Goal: Task Accomplishment & Management: Use online tool/utility

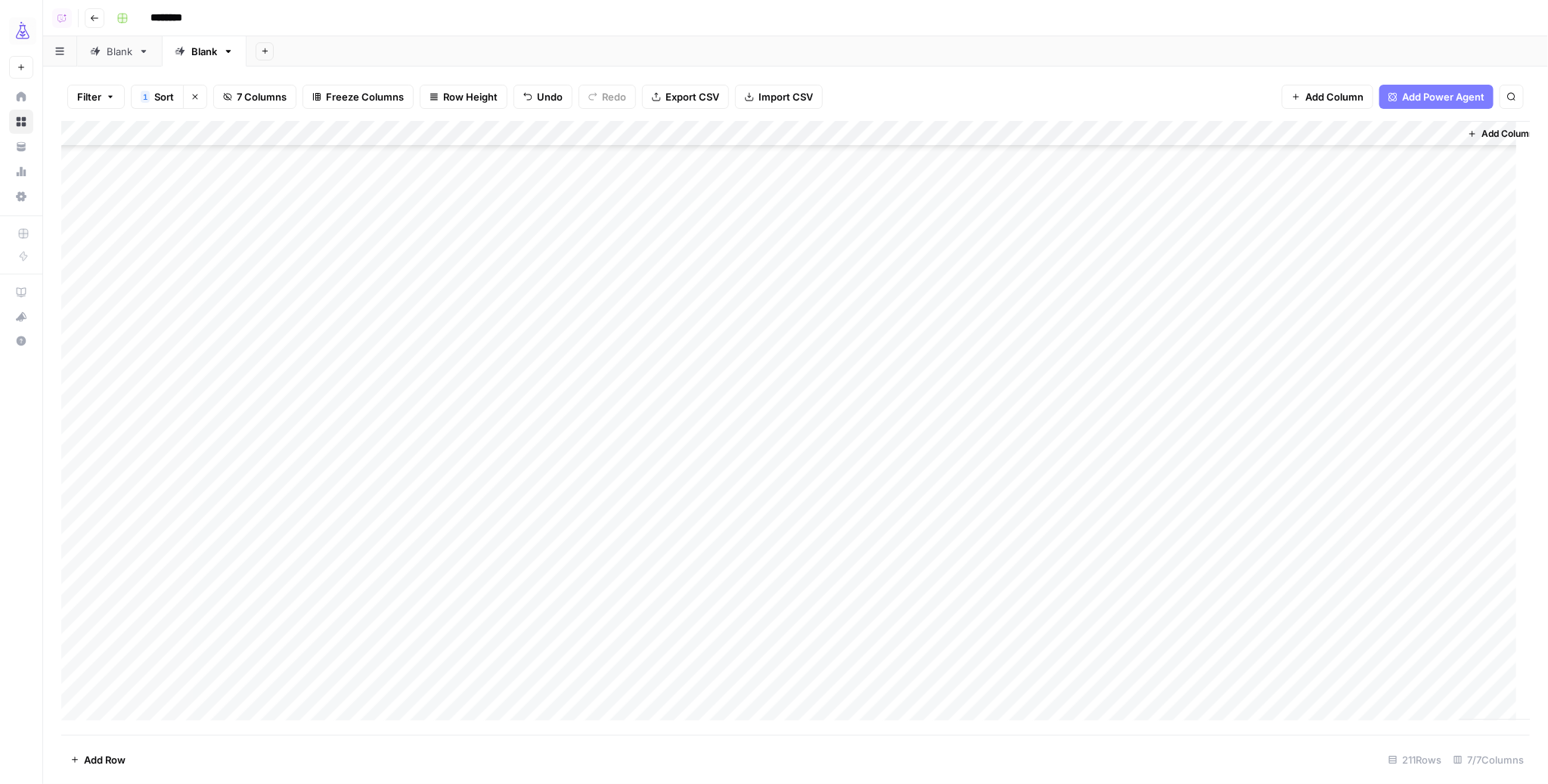
scroll to position [924, 0]
click at [161, 16] on input "********" at bounding box center [186, 18] width 85 height 24
click at [165, 17] on input "********" at bounding box center [186, 18] width 85 height 24
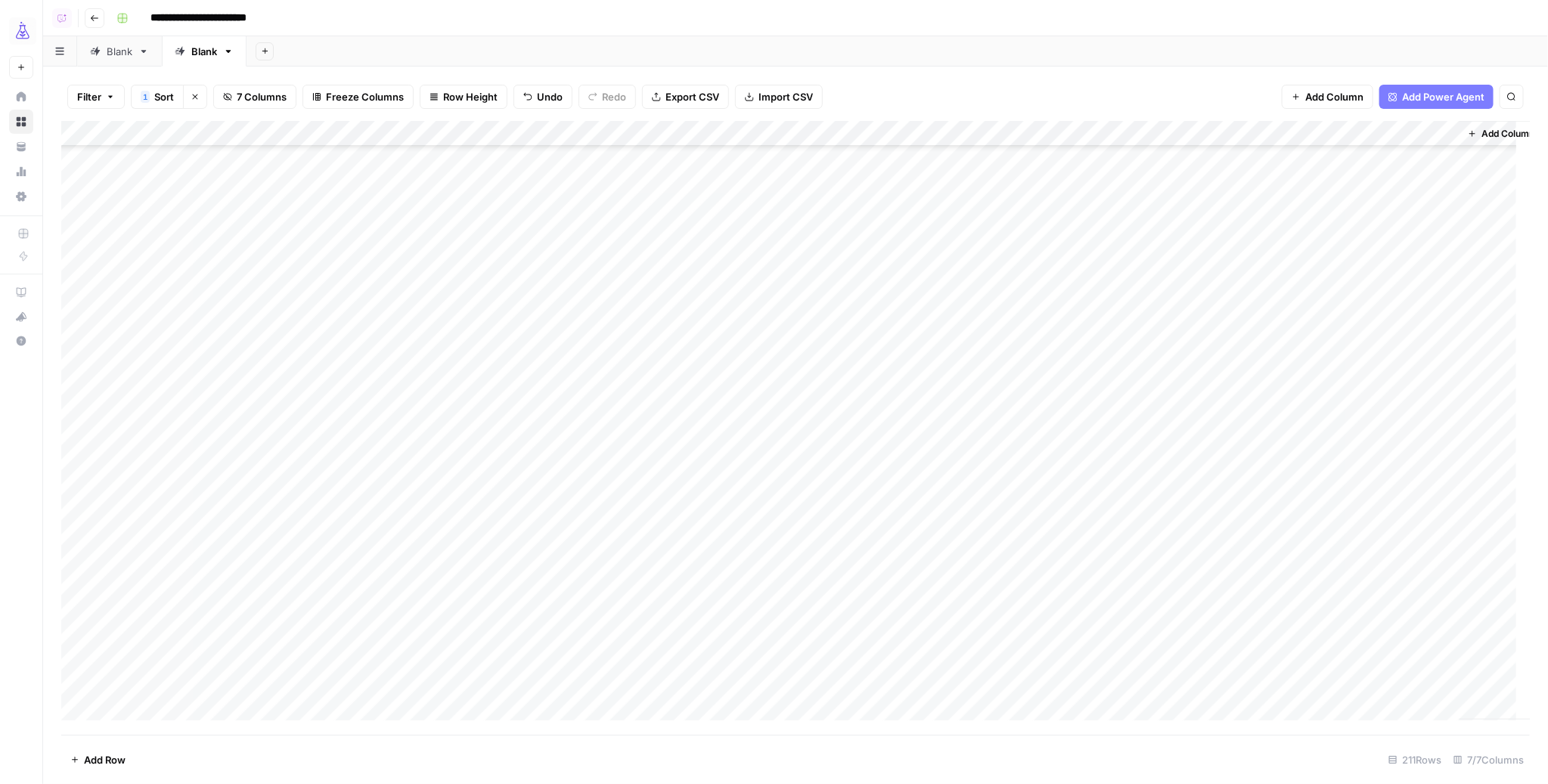
type input "**********"
click at [373, 21] on div "**********" at bounding box center [821, 18] width 1422 height 24
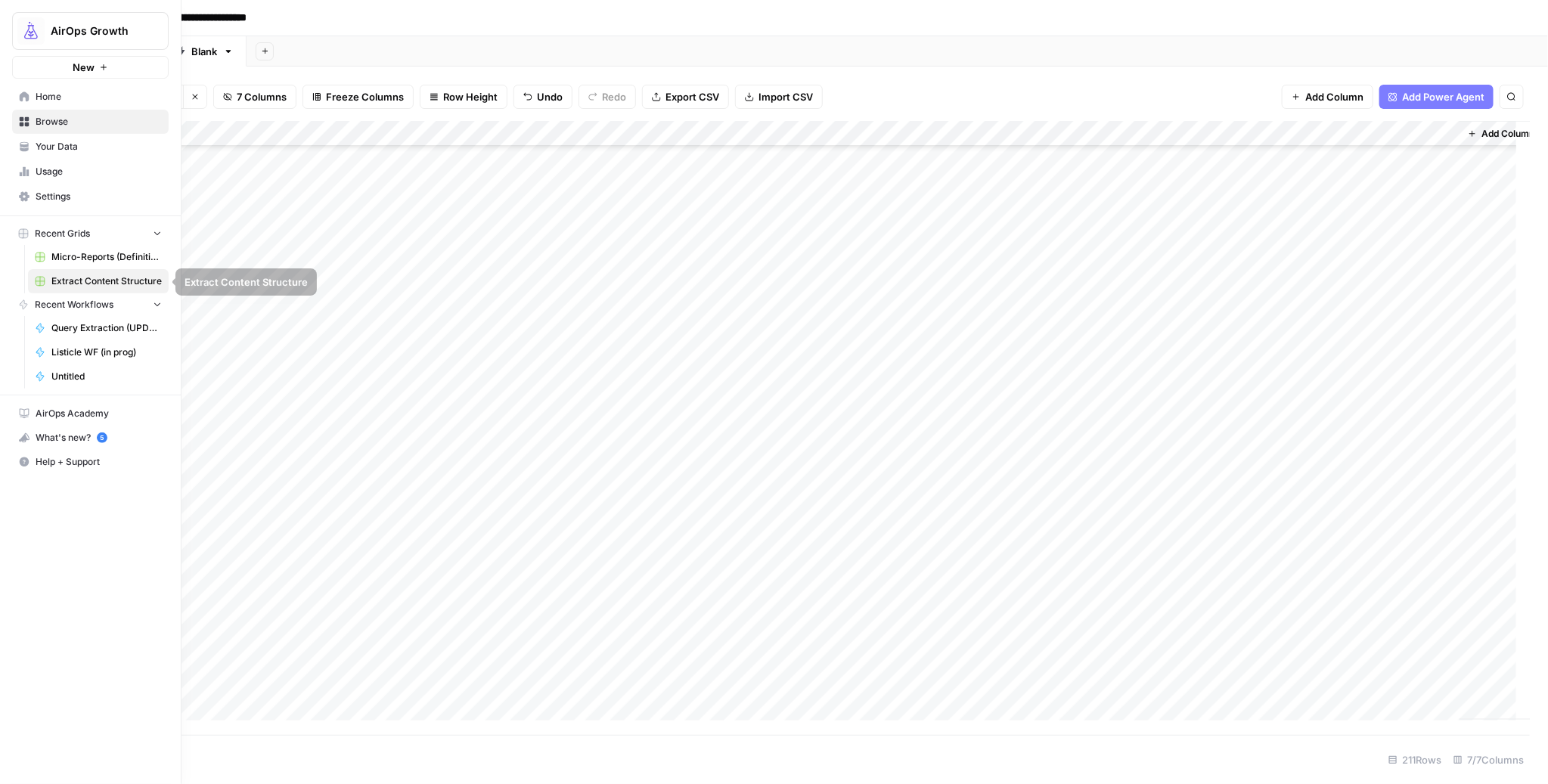
click at [77, 255] on span "Micro-Reports (Definitions)" at bounding box center [106, 257] width 110 height 14
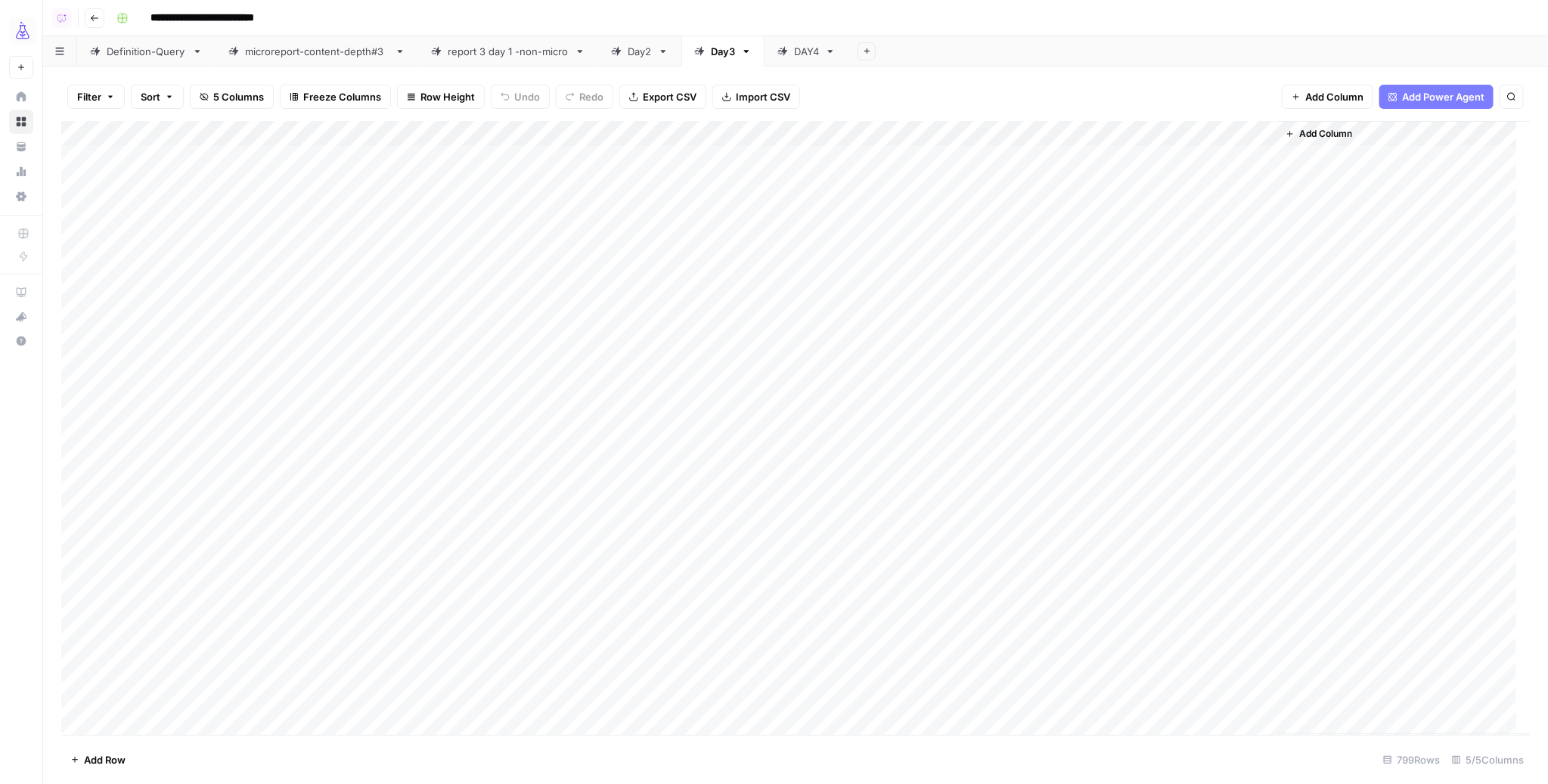
click at [973, 137] on div "Add Column" at bounding box center [795, 428] width 1469 height 614
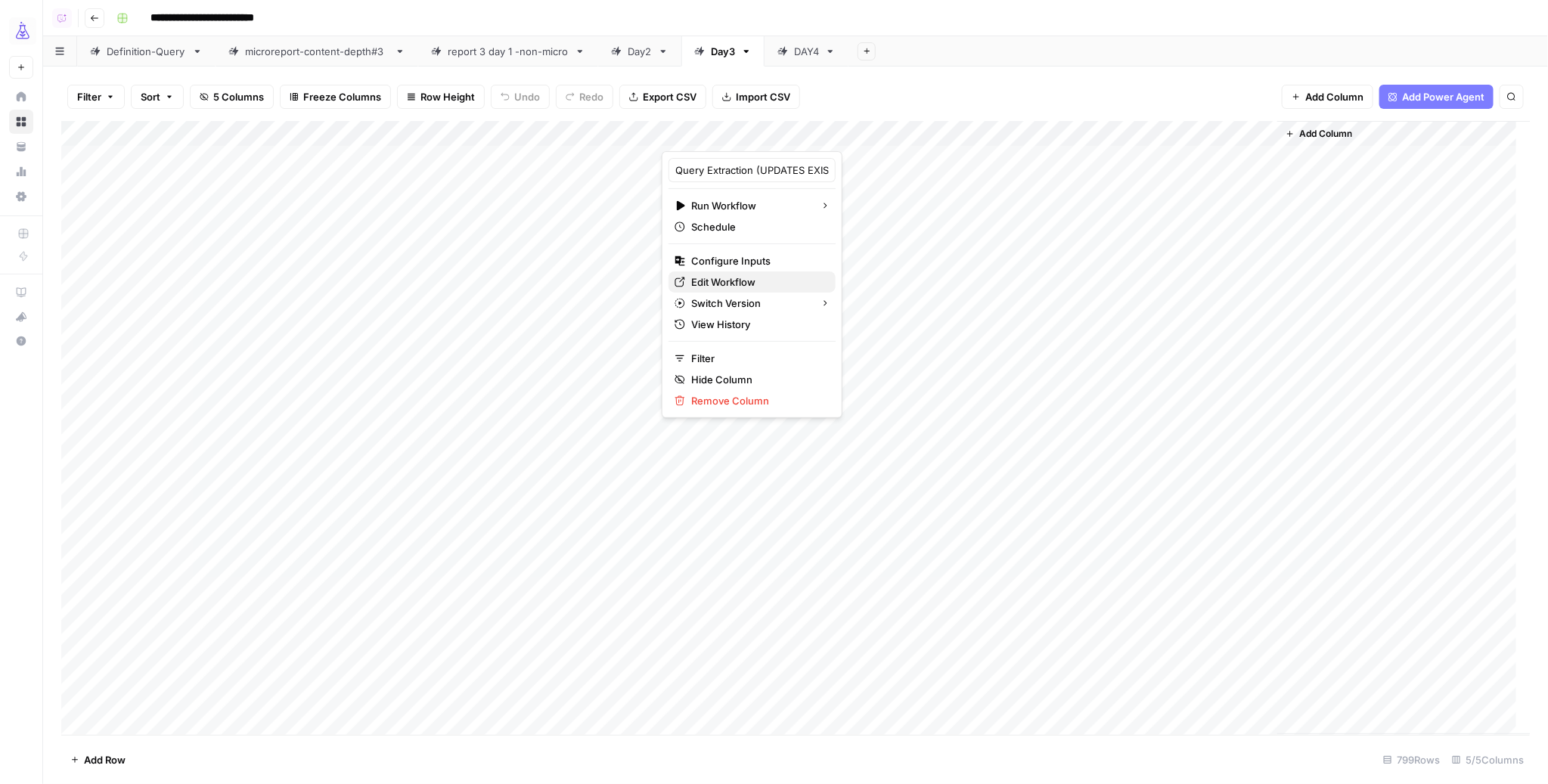
click at [732, 282] on span "Edit Workflow" at bounding box center [757, 282] width 133 height 15
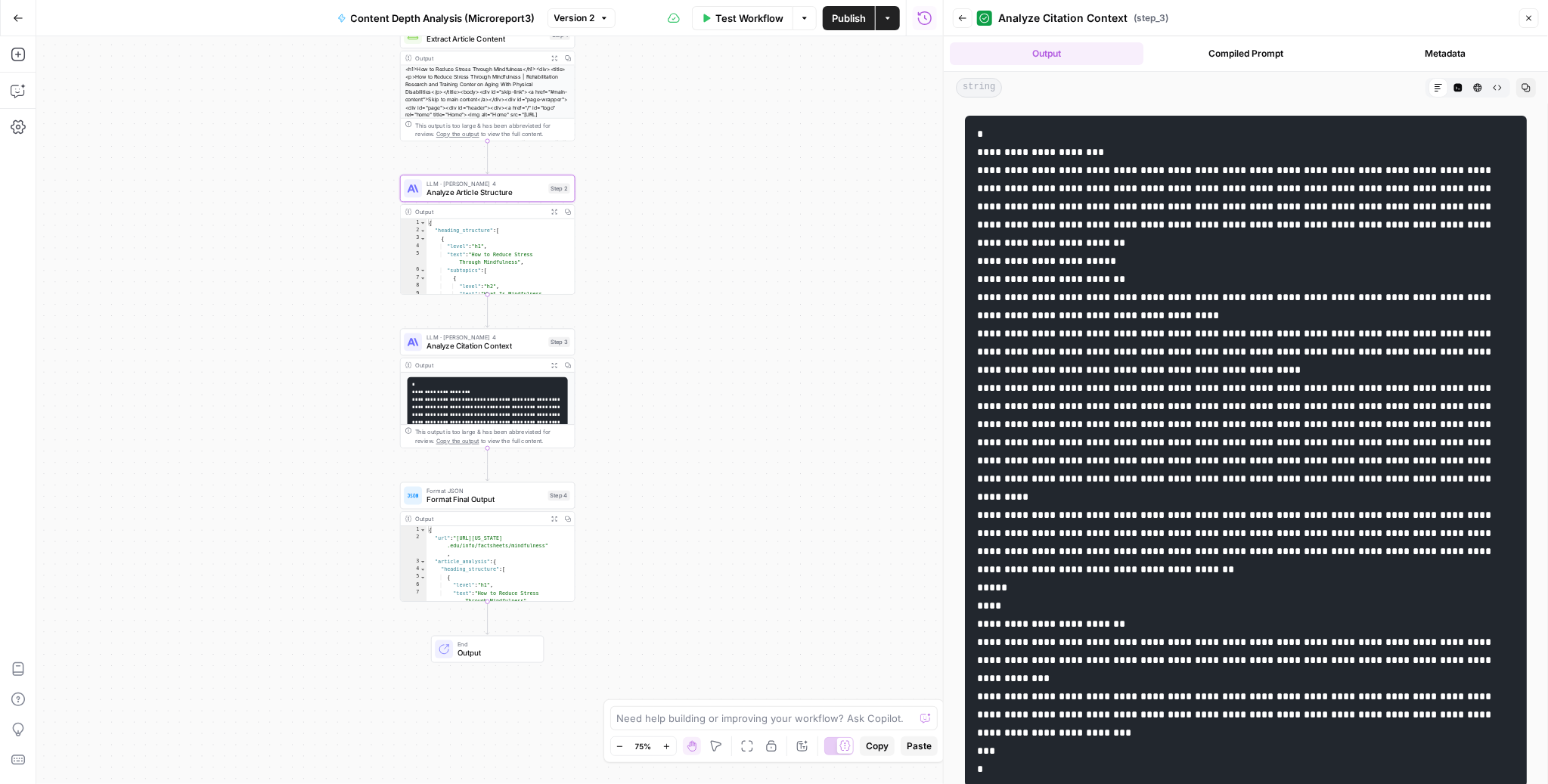
scroll to position [81, 0]
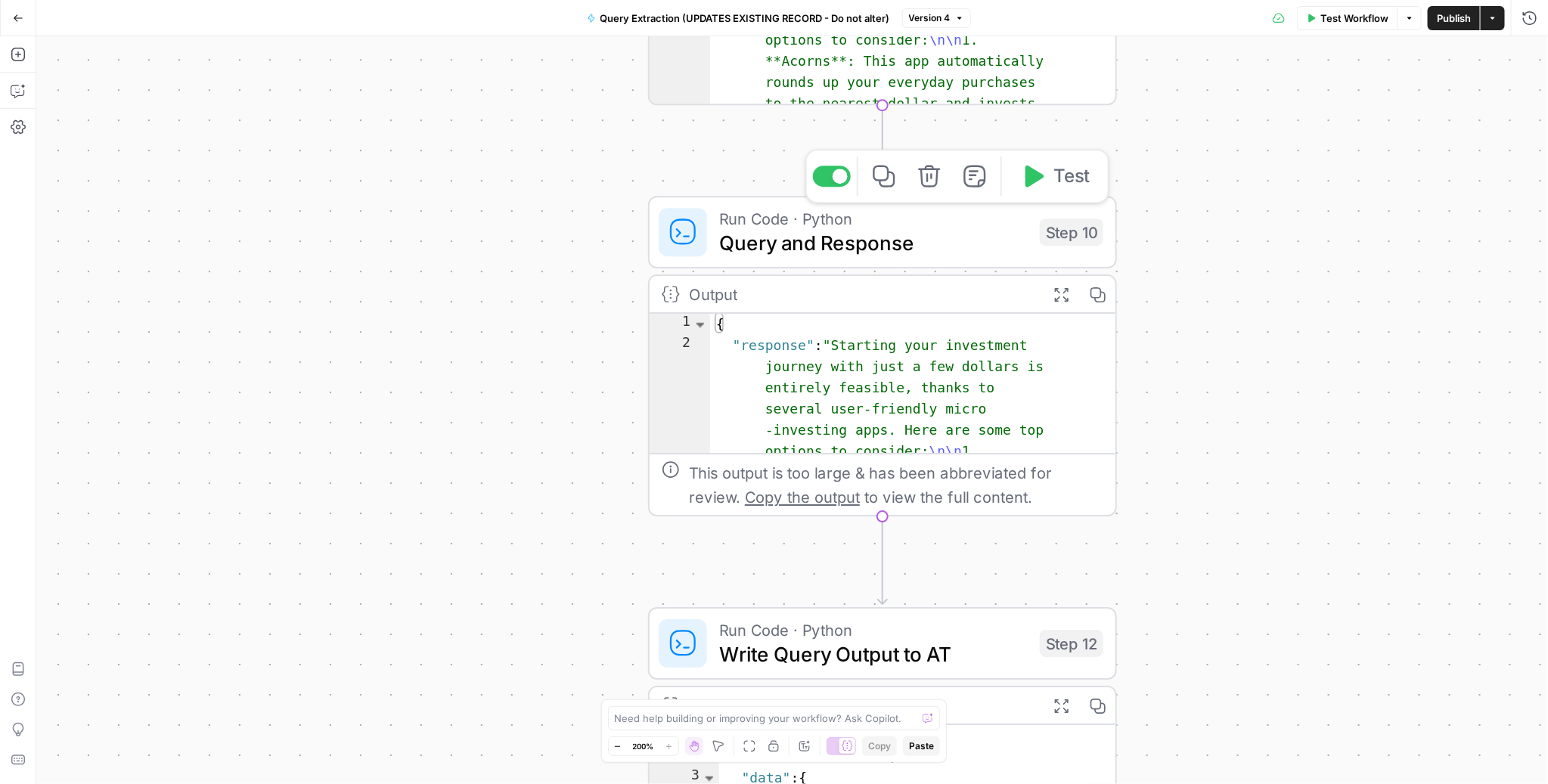
click at [790, 236] on span "Query and Response" at bounding box center [873, 243] width 308 height 30
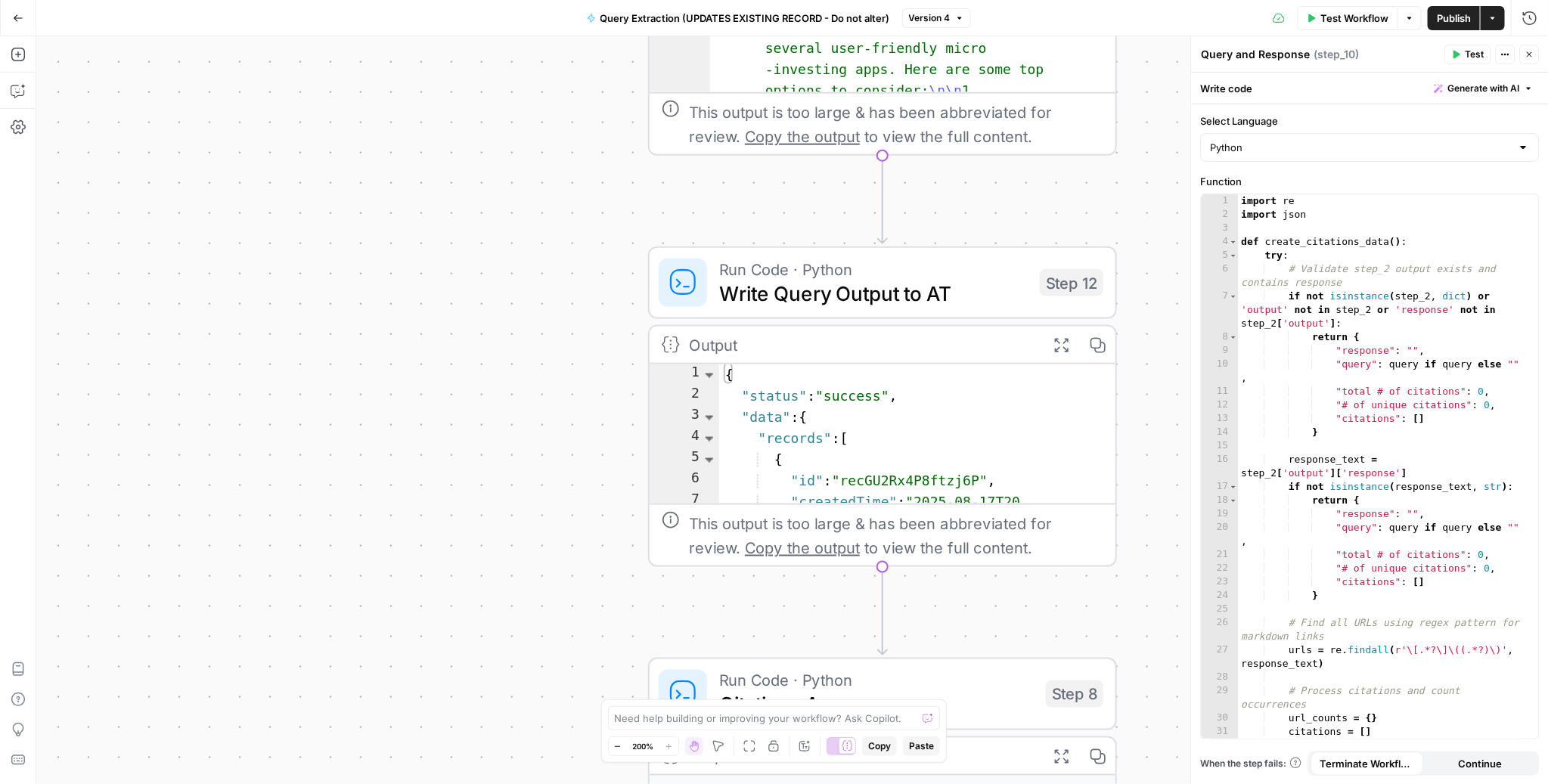
click at [851, 297] on span "Write Query Output to AT" at bounding box center [873, 293] width 308 height 30
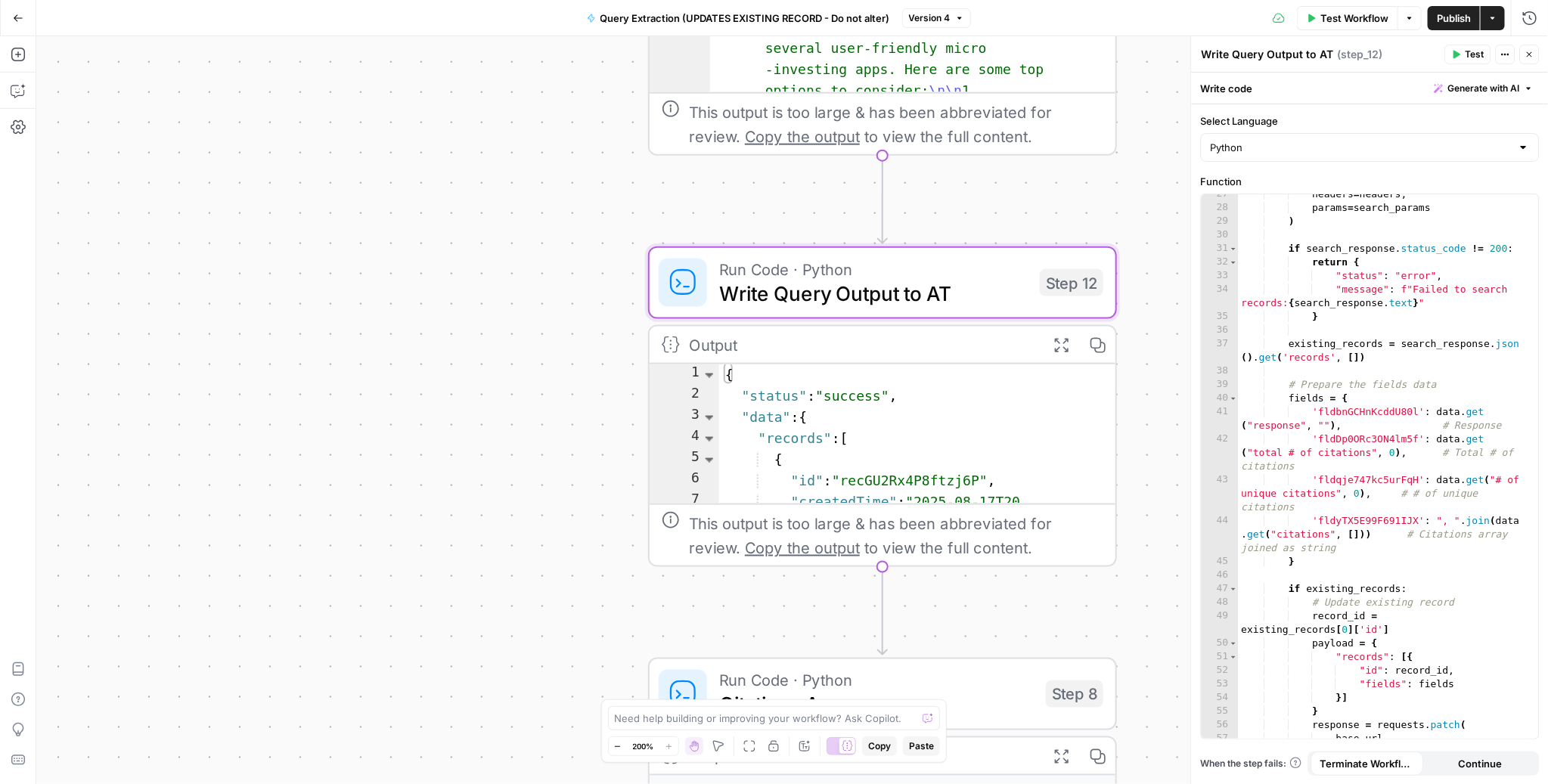
scroll to position [470, 0]
click at [1372, 413] on div "headers = headers , params = search_params ) if search_response . status_code !…" at bounding box center [1381, 470] width 286 height 570
paste textarea
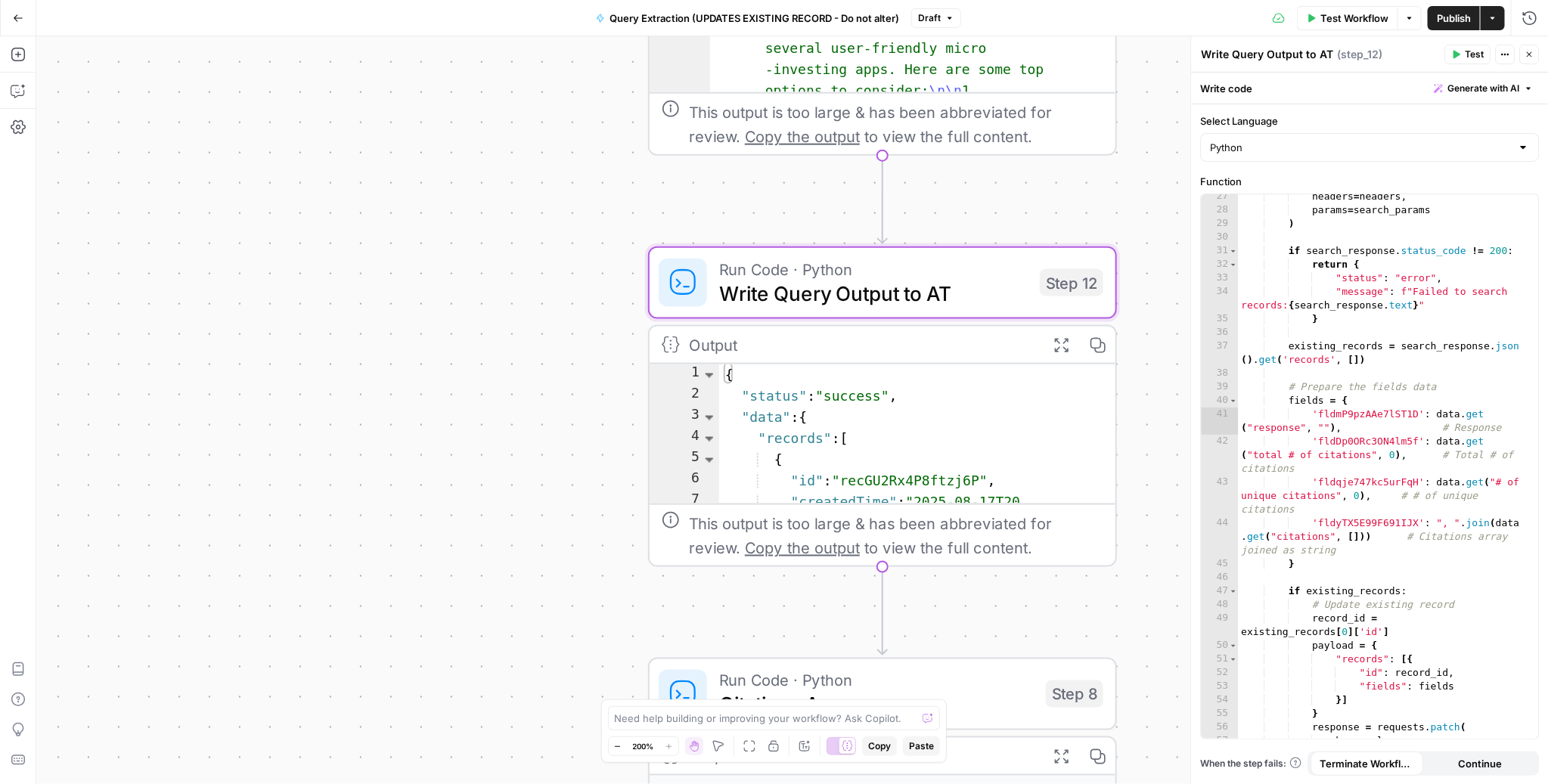
click at [1358, 439] on div "headers = headers , params = search_params ) if search_response . status_code !…" at bounding box center [1381, 474] width 286 height 570
paste textarea
click at [1361, 482] on div "headers = headers , params = search_params ) if search_response . status_code !…" at bounding box center [1381, 474] width 286 height 570
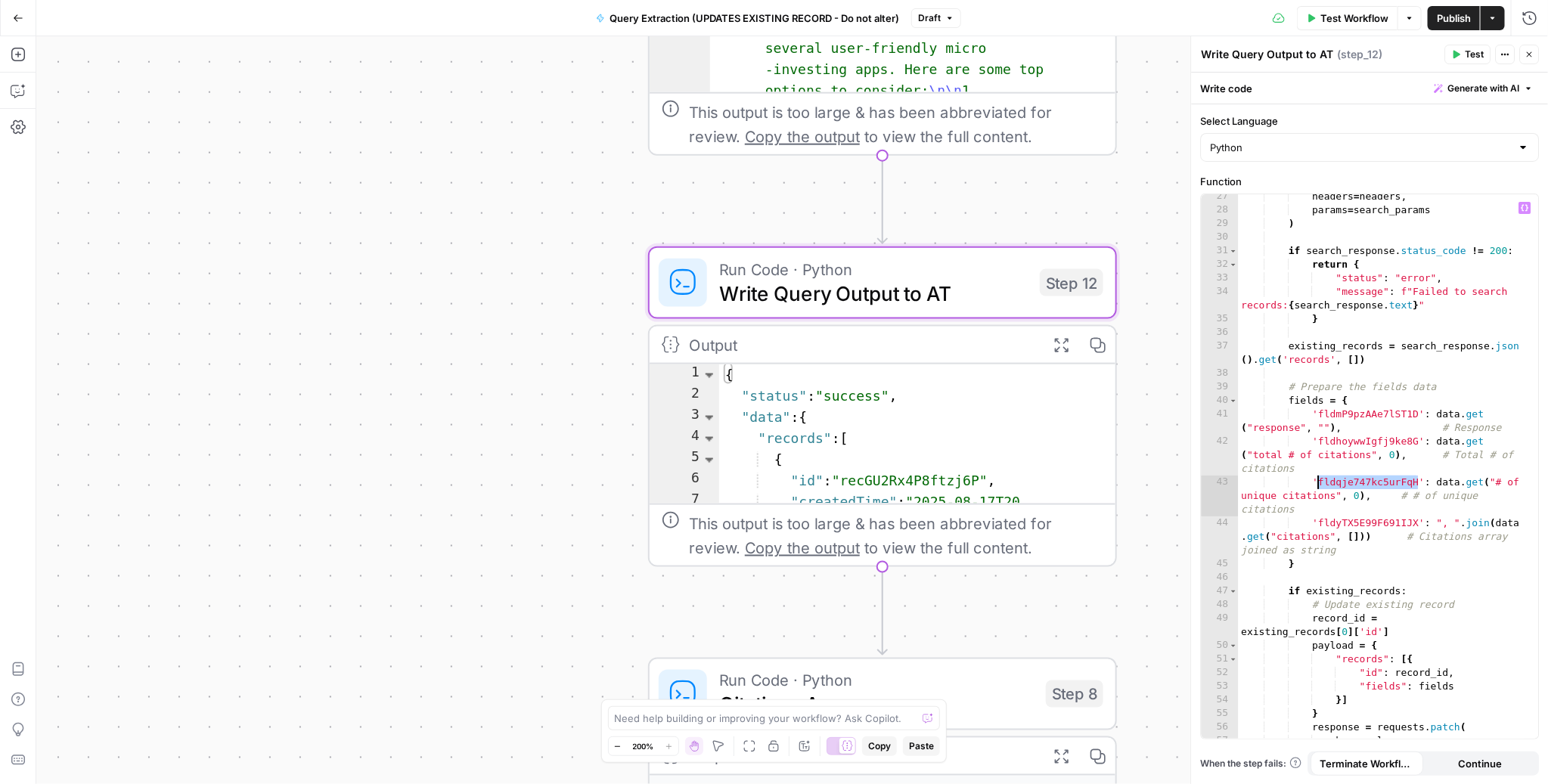
paste textarea
click at [1367, 443] on div "headers = headers , params = search_params ) if search_response . status_code !…" at bounding box center [1381, 474] width 286 height 570
paste textarea
click at [1369, 524] on div "headers = headers , params = search_params ) if search_response . status_code !…" at bounding box center [1381, 474] width 286 height 570
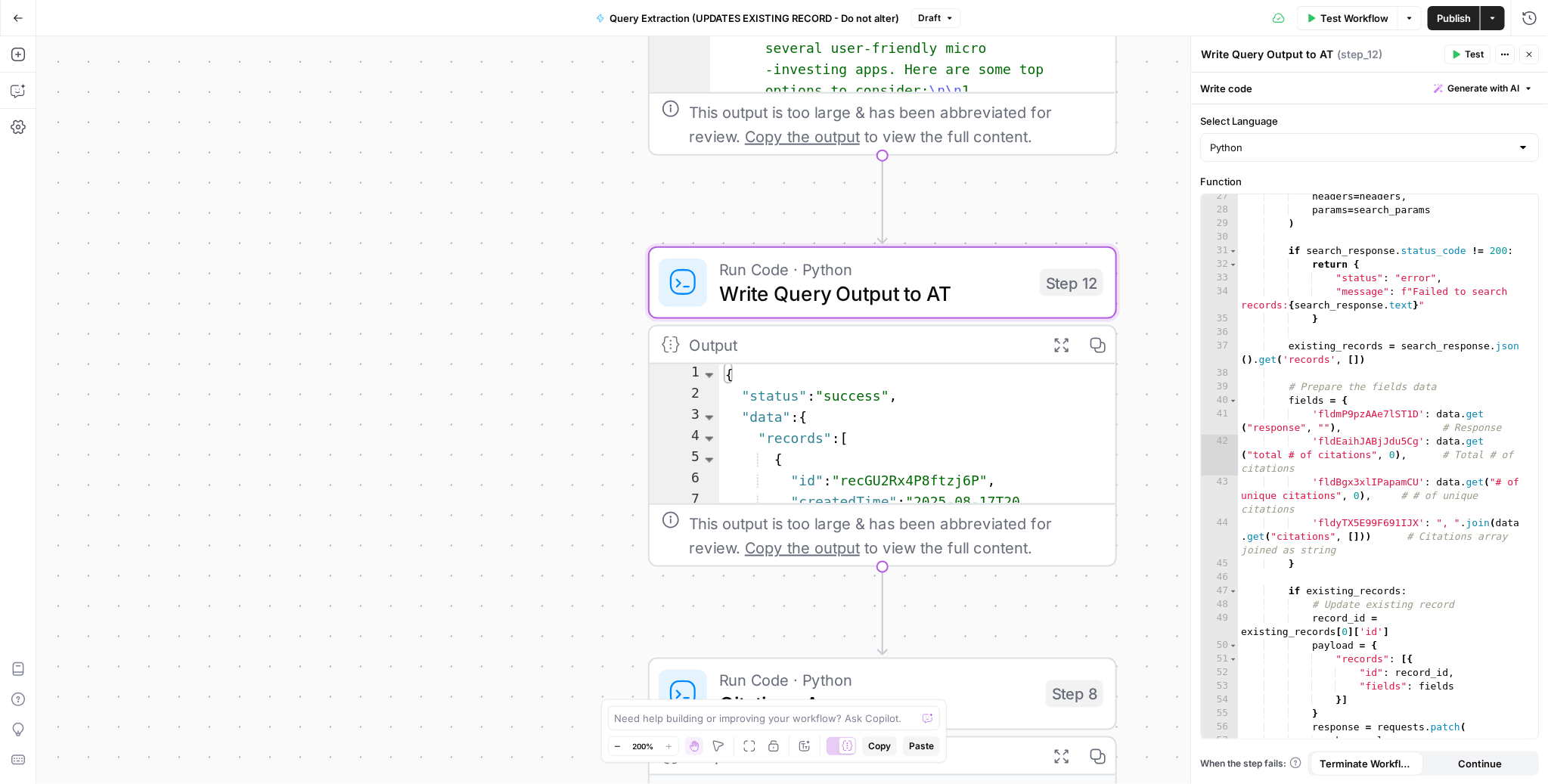
click at [1369, 524] on div "headers = headers , params = search_params ) if search_response . status_code !…" at bounding box center [1381, 474] width 286 height 570
paste textarea
click at [1354, 519] on div "headers = headers , params = search_params ) if search_response . status_code !…" at bounding box center [1381, 474] width 286 height 570
paste textarea
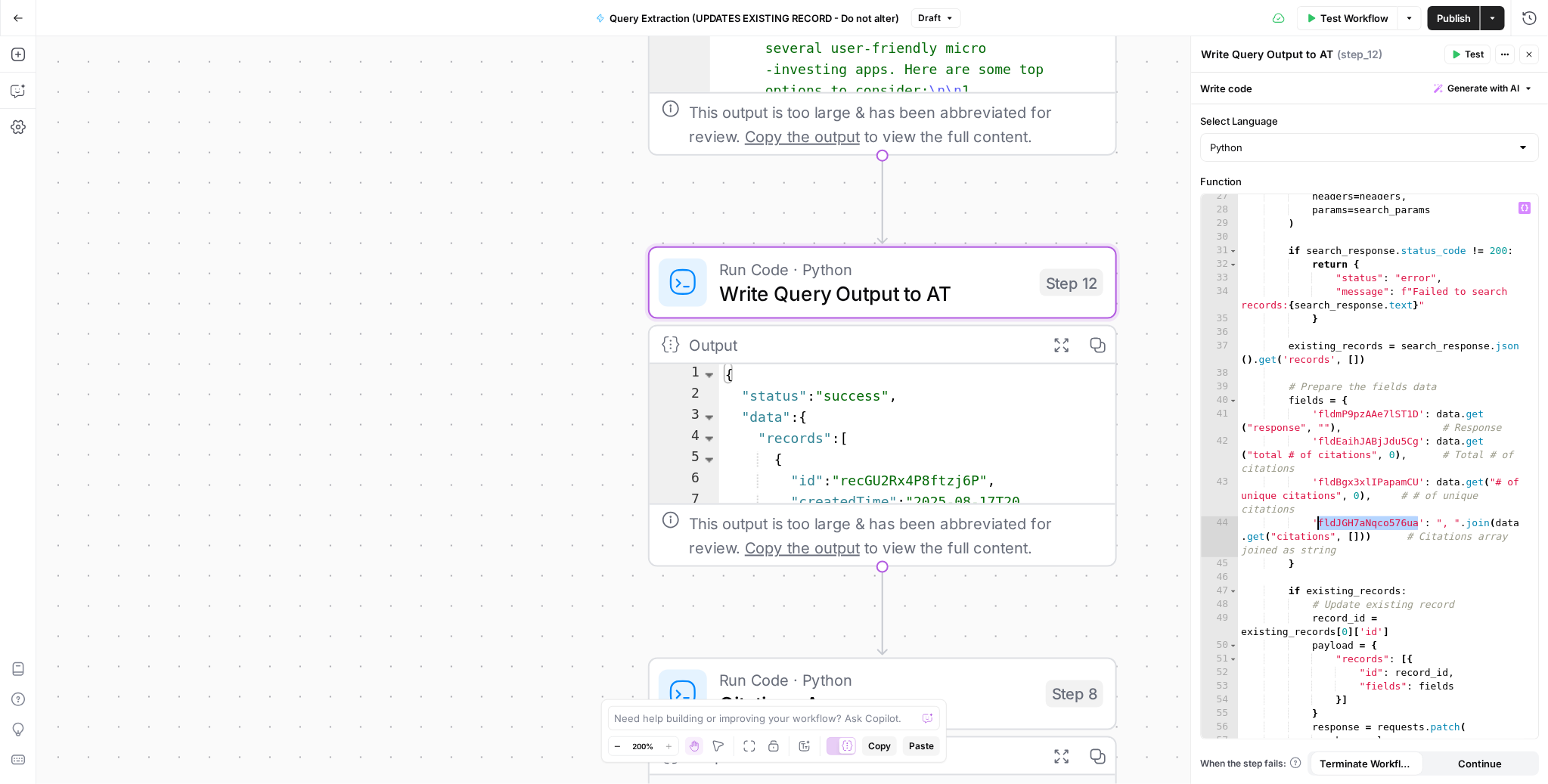
type textarea "**********"
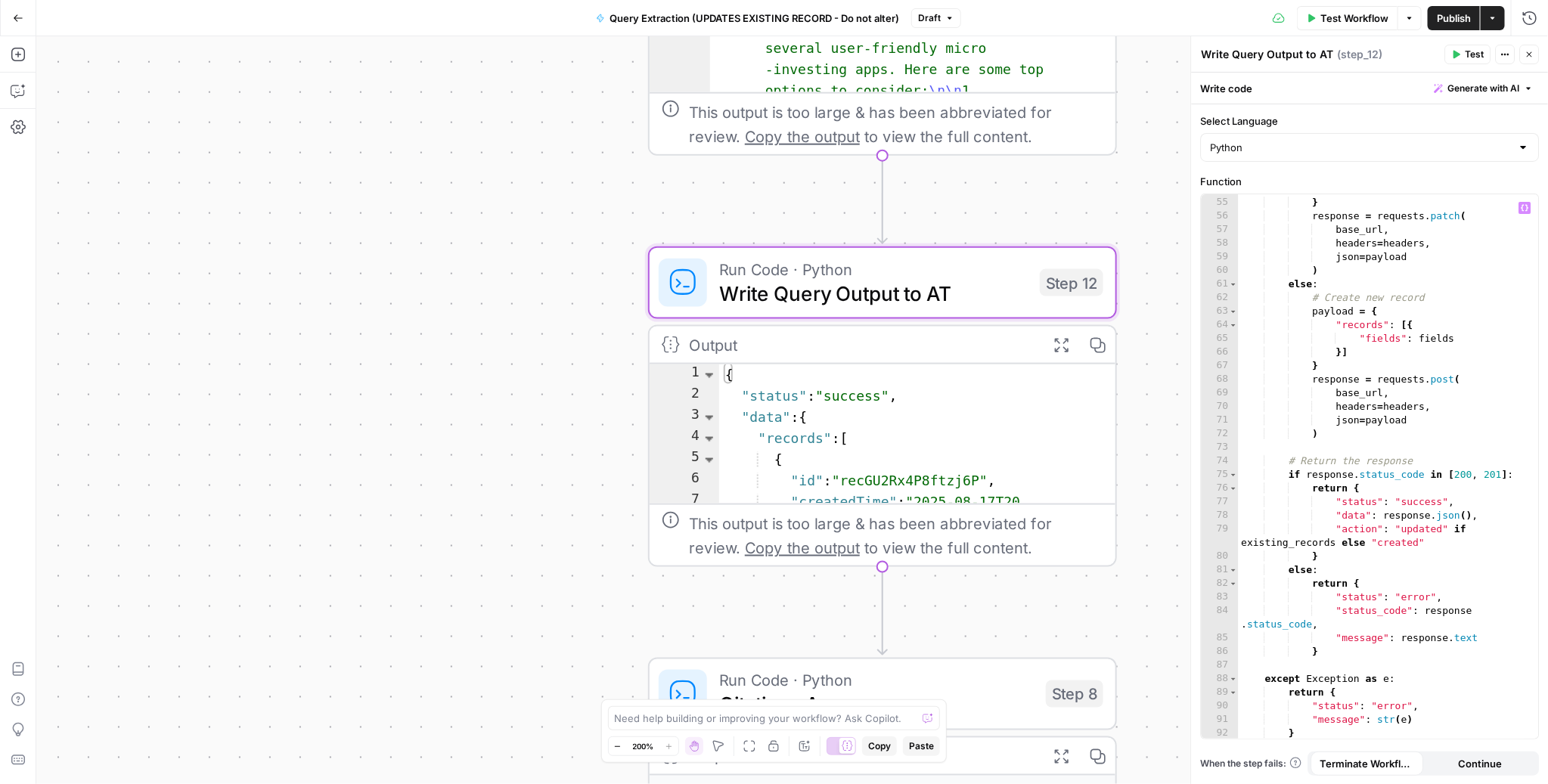
scroll to position [1021, 0]
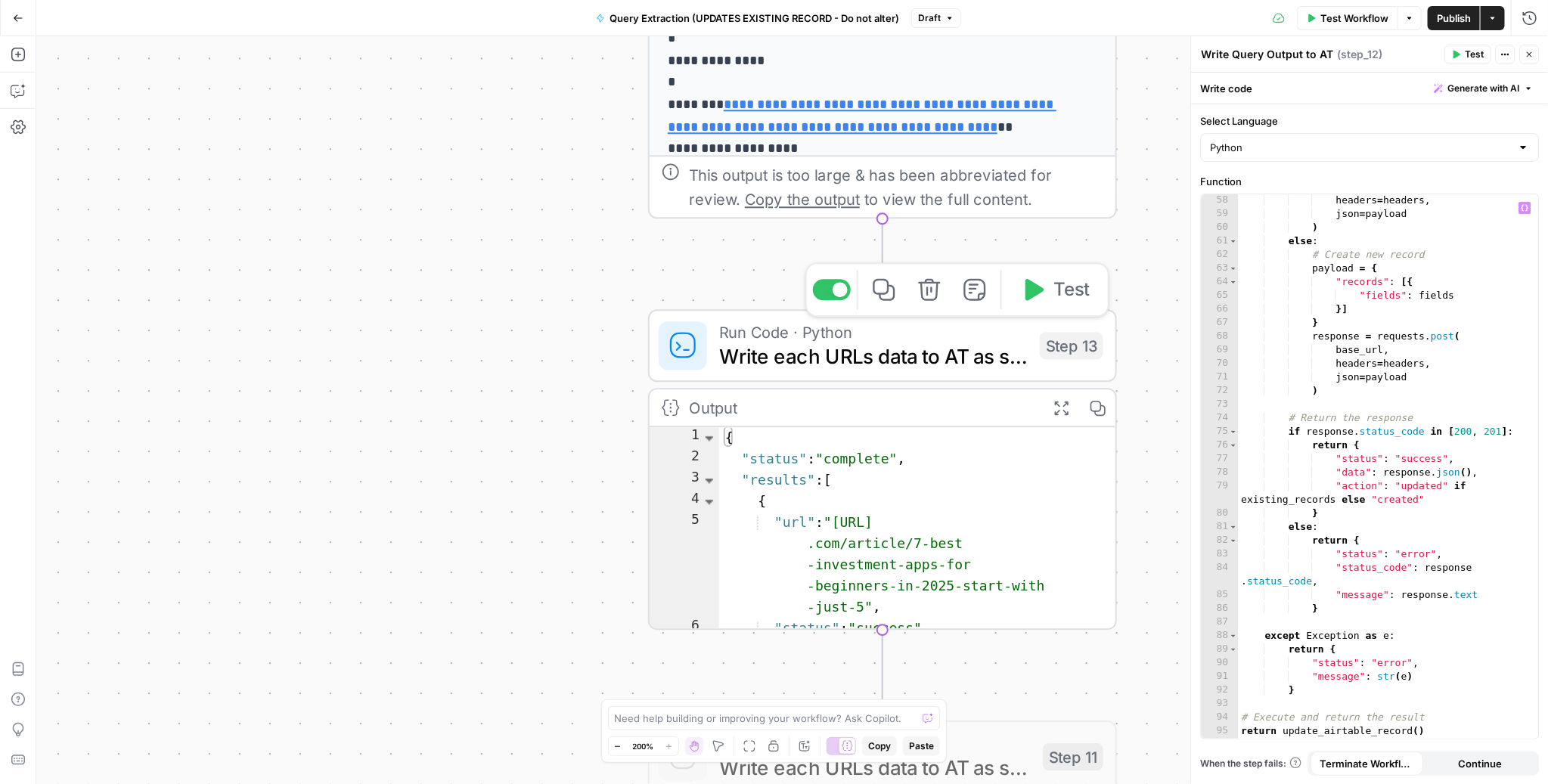
click at [773, 348] on span "Write each URLs data to AT as single records" at bounding box center [873, 356] width 308 height 30
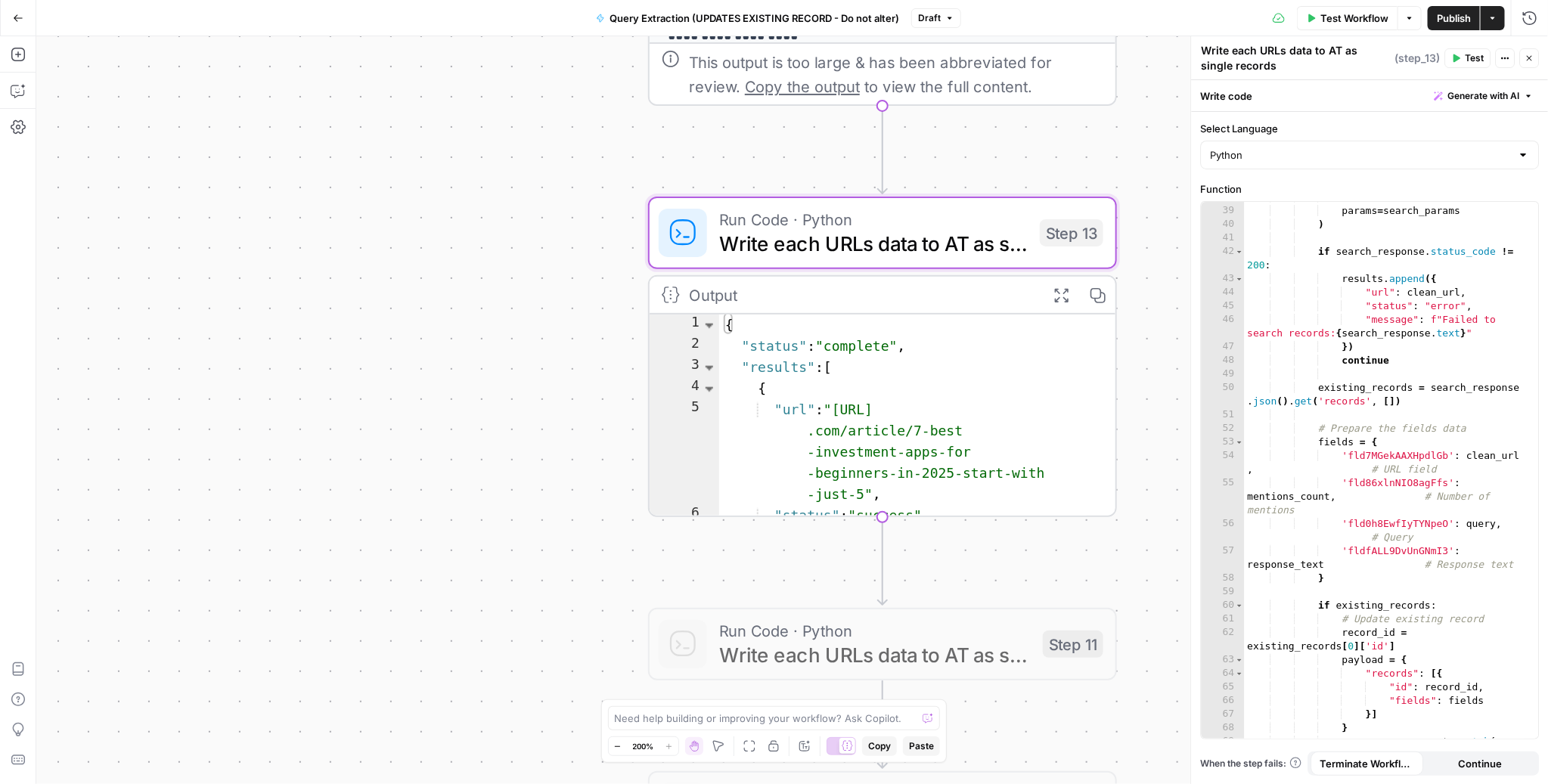
scroll to position [710, 0]
click at [1396, 477] on div "params = search_params ) if search_response . status_code != 200 : results . ap…" at bounding box center [1385, 480] width 280 height 562
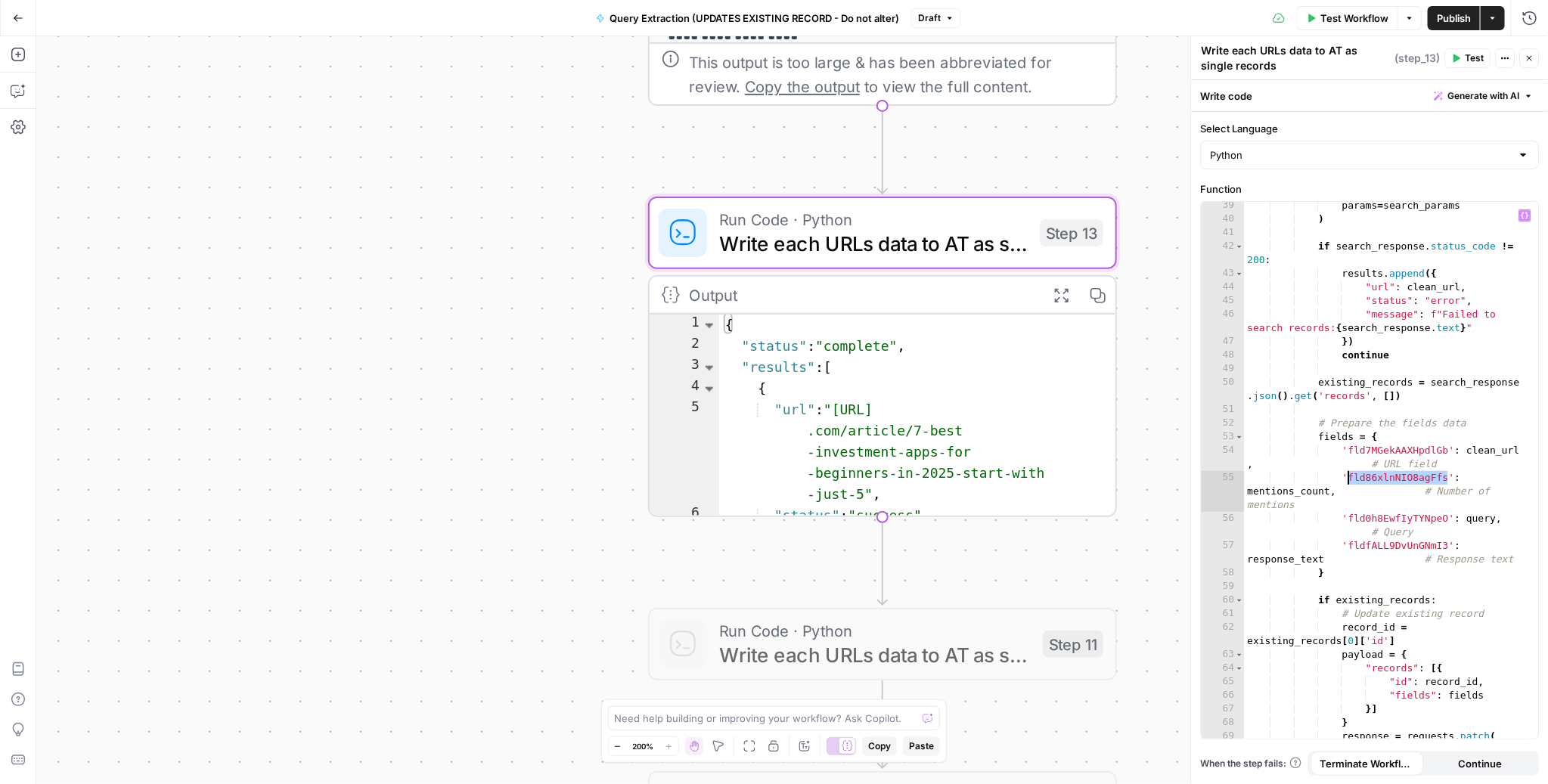
paste textarea
click at [1378, 479] on div "params = search_params ) if search_response . status_code != 200 : results . ap…" at bounding box center [1385, 480] width 280 height 562
paste textarea
click at [1390, 546] on div "params = search_params ) if search_response . status_code != 200 : results . ap…" at bounding box center [1385, 480] width 280 height 562
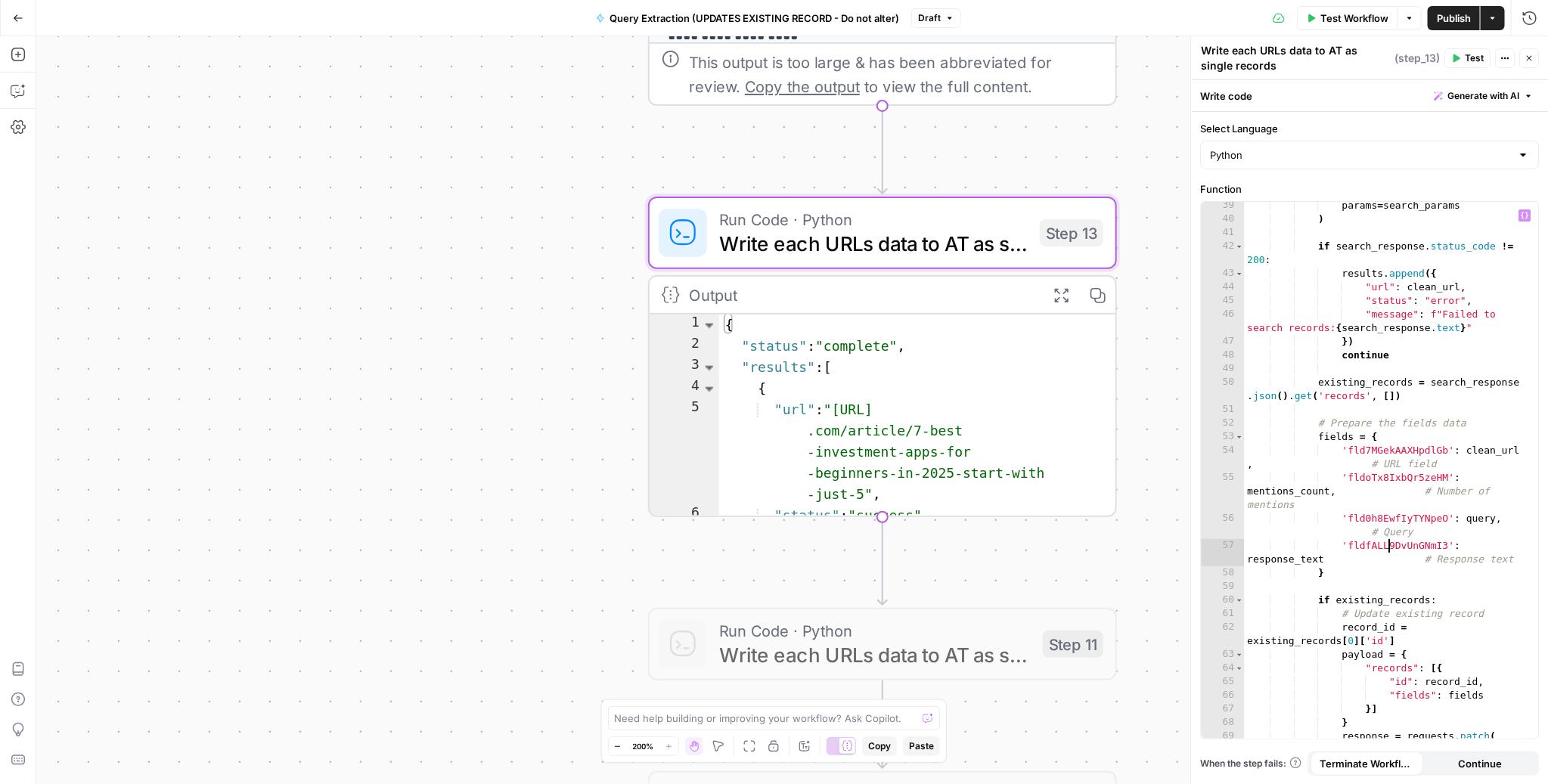
click at [1390, 546] on div "params = search_params ) if search_response . status_code != 200 : results . ap…" at bounding box center [1385, 480] width 280 height 562
paste textarea
type textarea "**********"
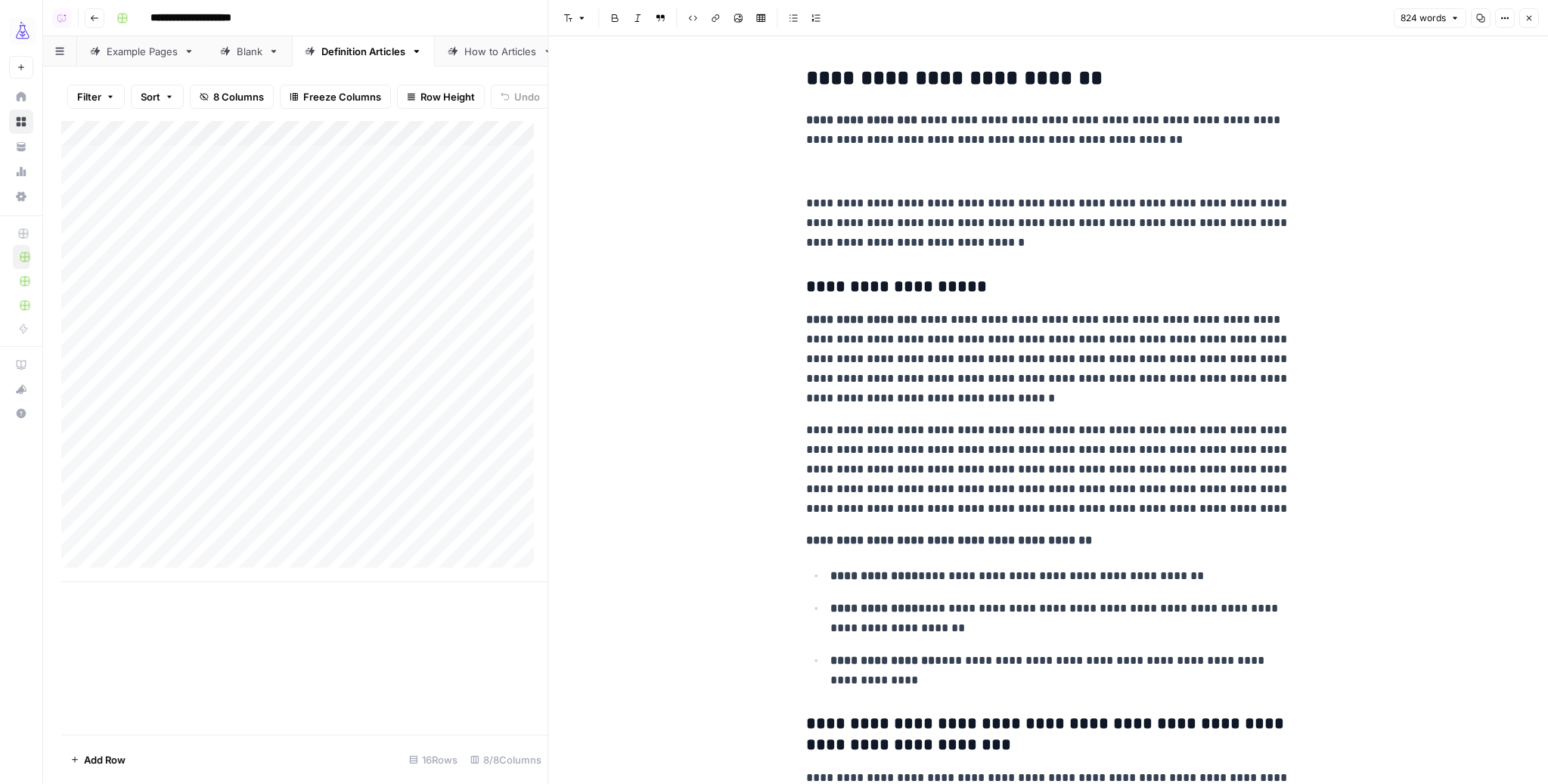
scroll to position [1539, 0]
